Goal: Task Accomplishment & Management: Complete application form

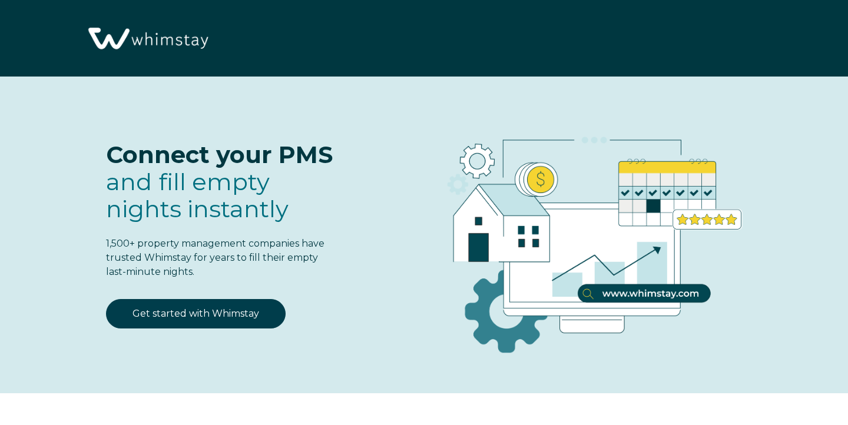
select select "US"
select select "Standard"
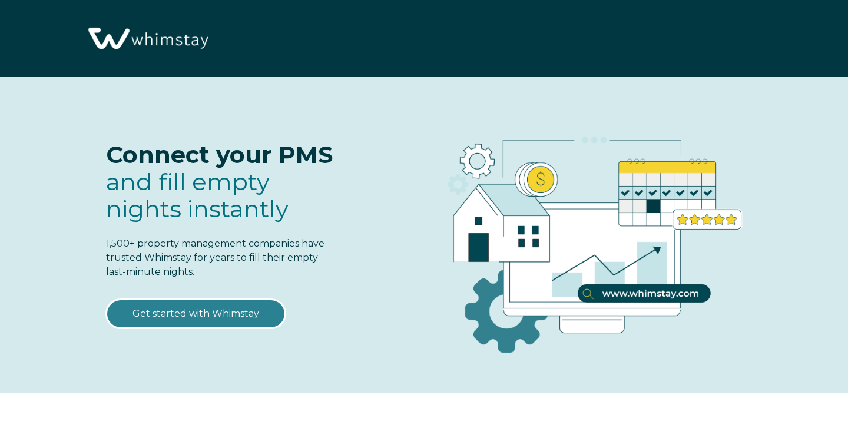
click at [249, 315] on link "Get started with Whimstay" at bounding box center [196, 313] width 180 height 29
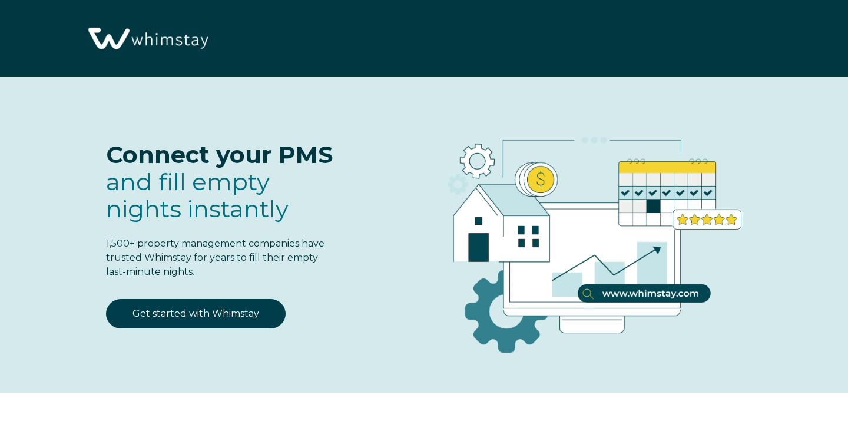
scroll to position [1431, 0]
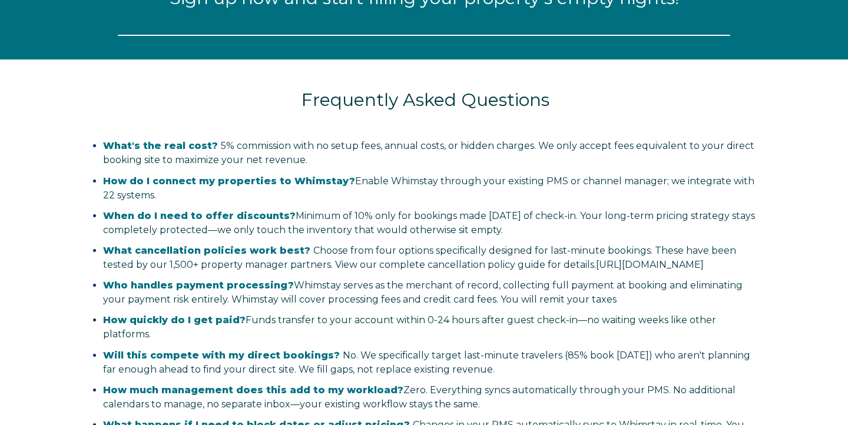
select select "US"
select select "Standard"
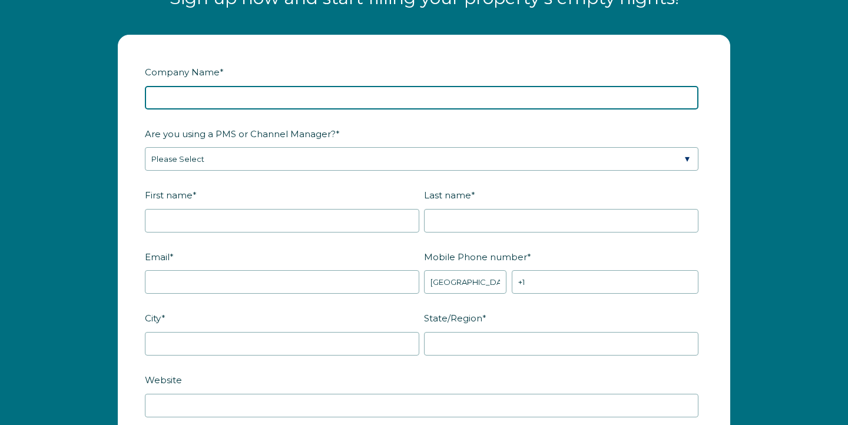
click at [271, 110] on input "Company Name *" at bounding box center [422, 98] width 554 height 24
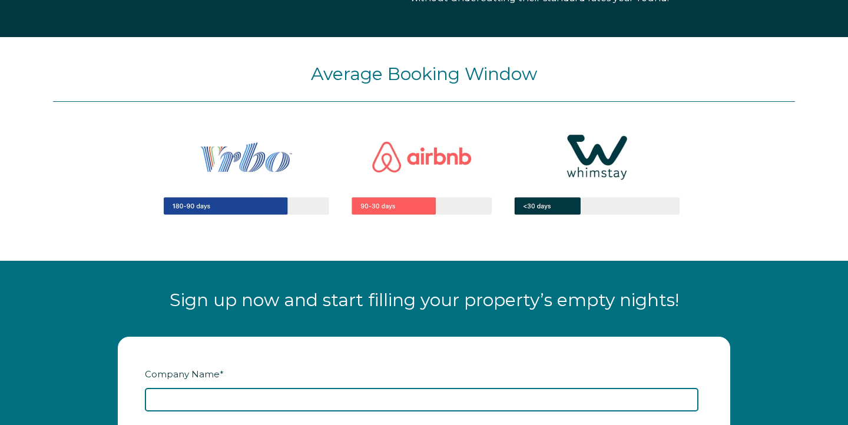
scroll to position [1128, 0]
